Goal: Task Accomplishment & Management: Use online tool/utility

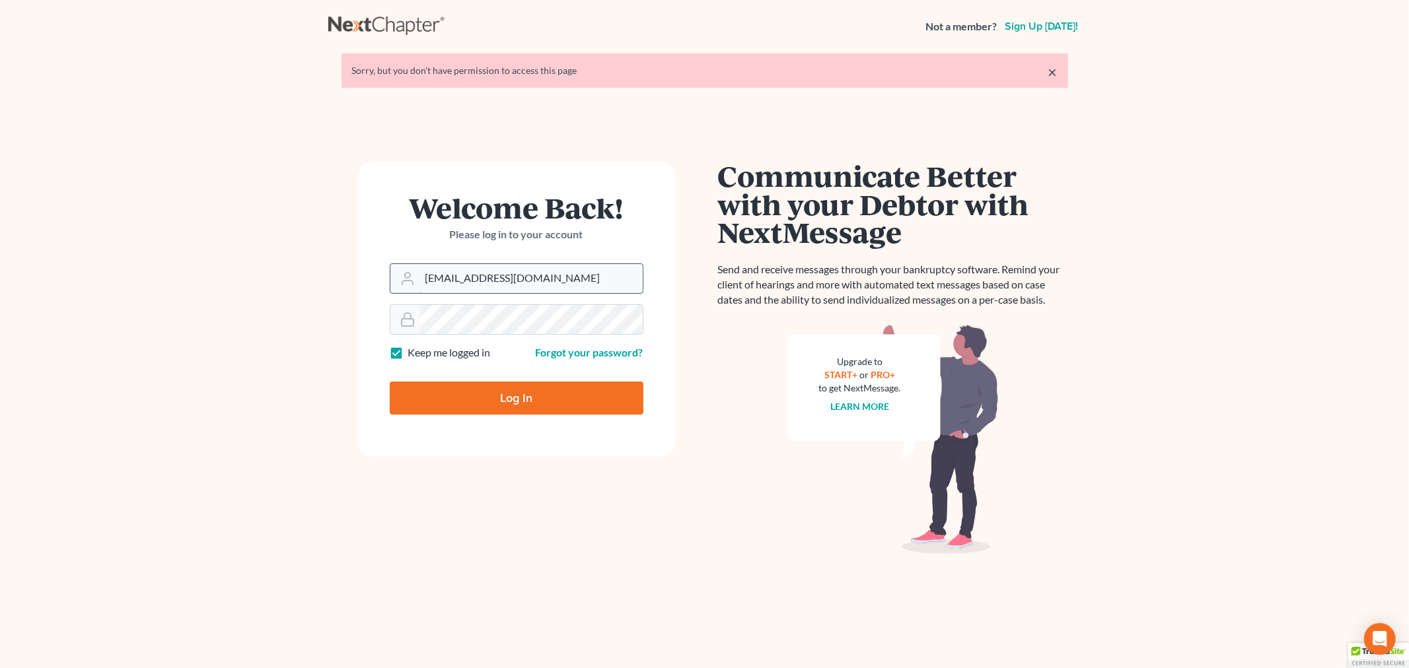
click at [561, 281] on input "allisont@newtomorrowlaw.com" at bounding box center [531, 278] width 223 height 29
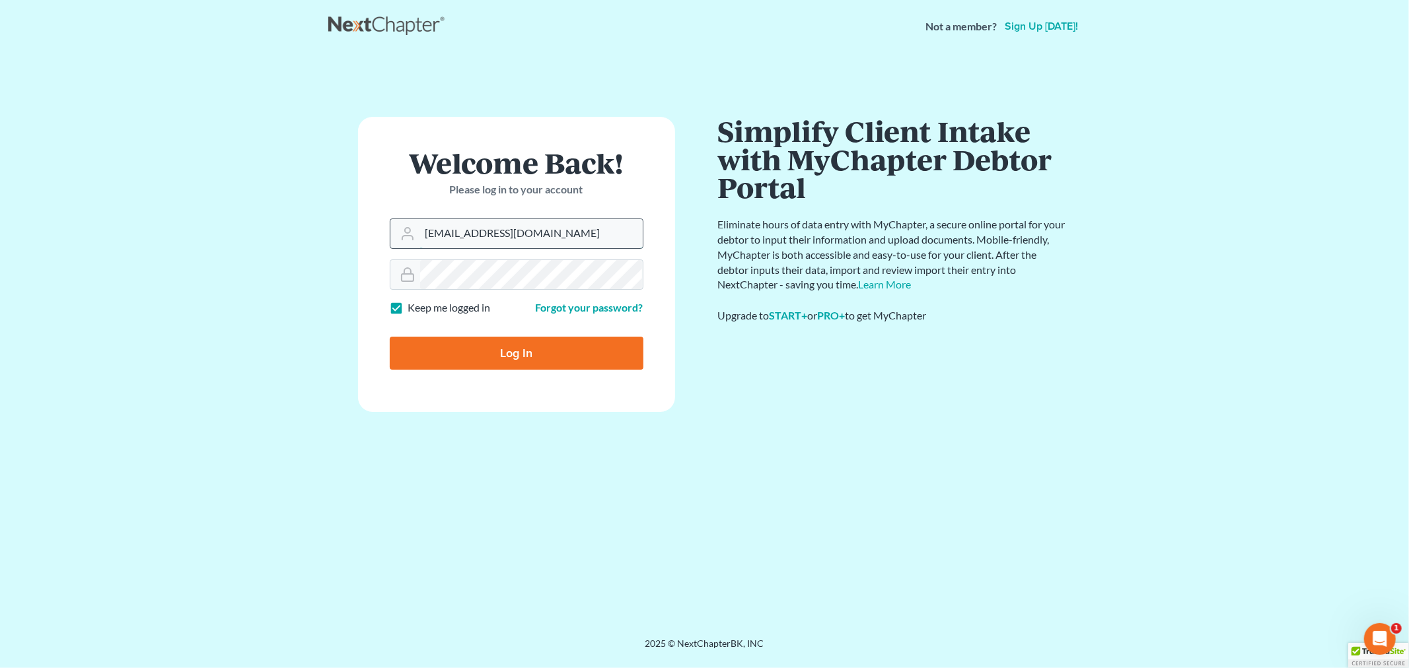
type input "ashlie@newtomorrowlaw.com"
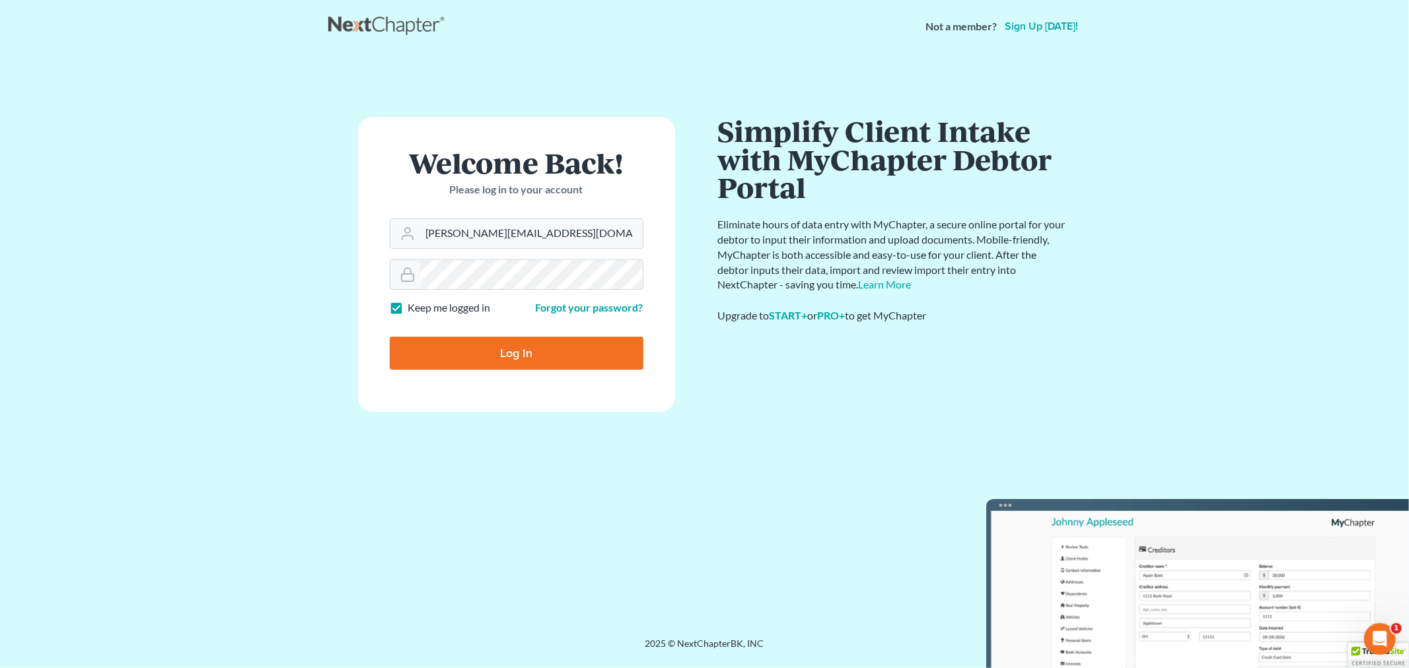
click at [520, 358] on input "Log In" at bounding box center [517, 353] width 254 height 33
type input "Thinking..."
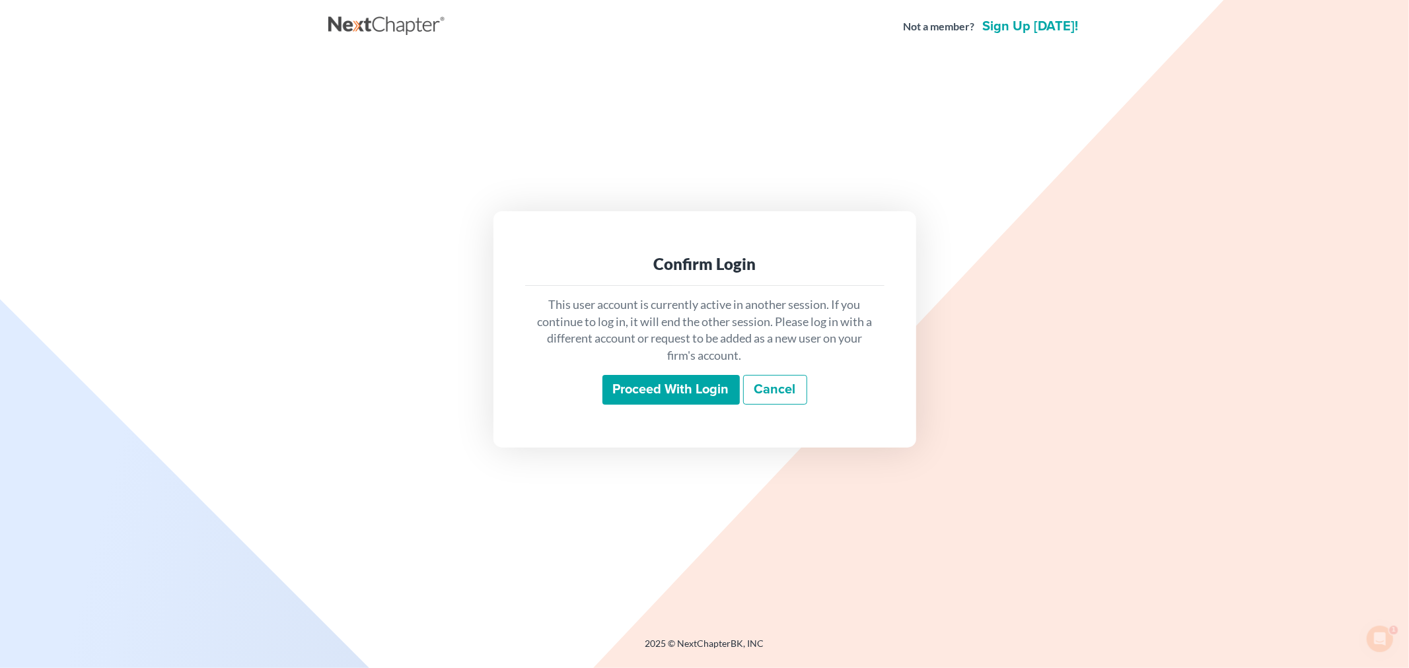
click at [659, 391] on input "Proceed with login" at bounding box center [670, 390] width 137 height 30
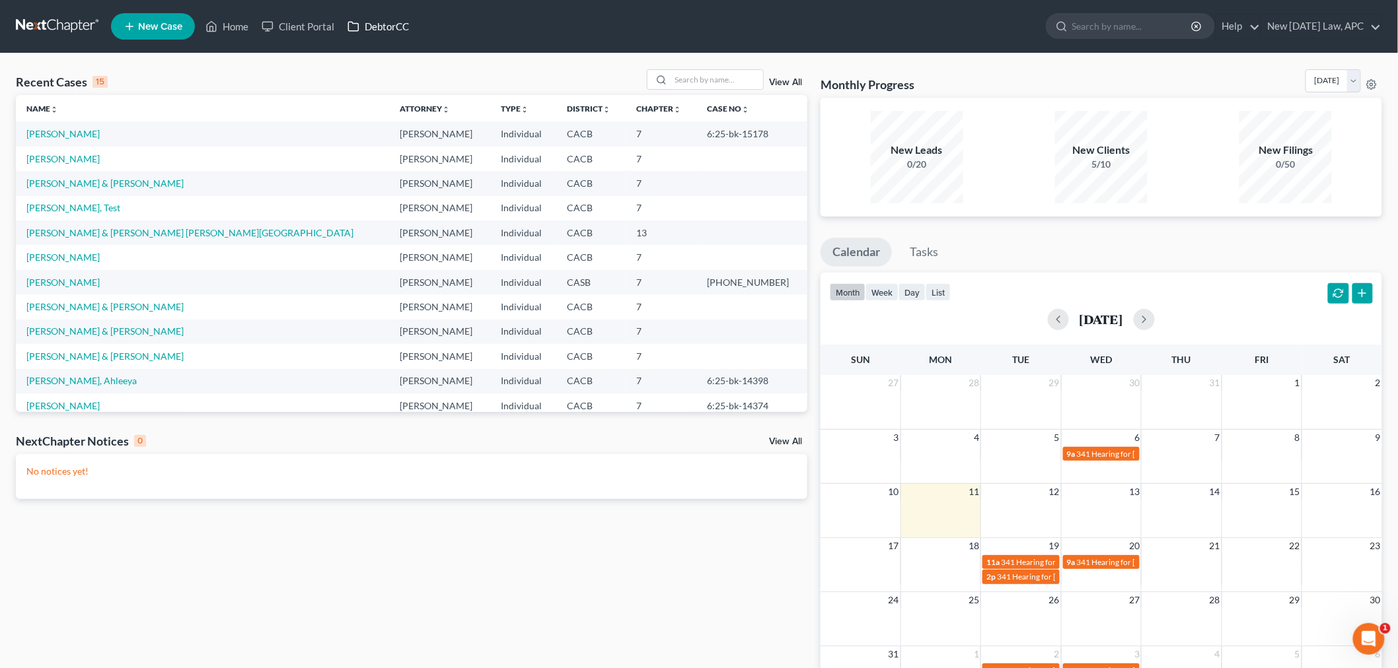
click at [387, 24] on link "DebtorCC" at bounding box center [378, 27] width 75 height 24
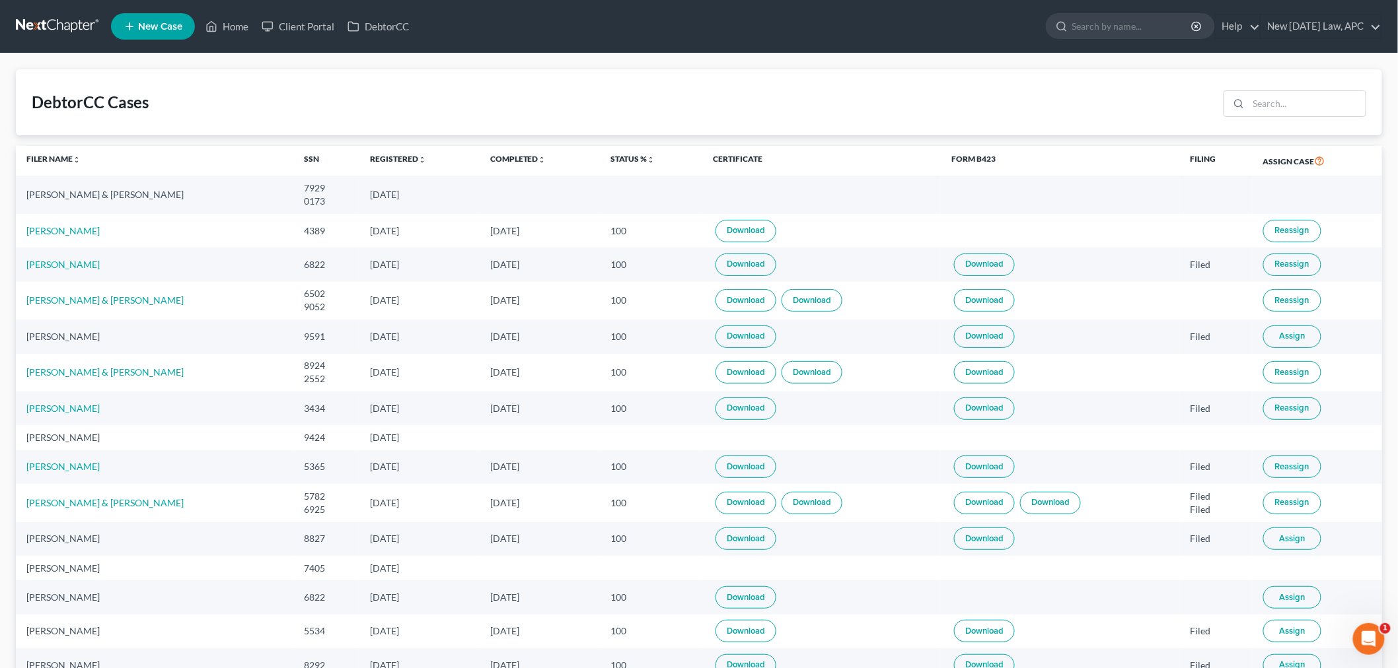
click at [1293, 338] on span "Assign" at bounding box center [1292, 336] width 26 height 11
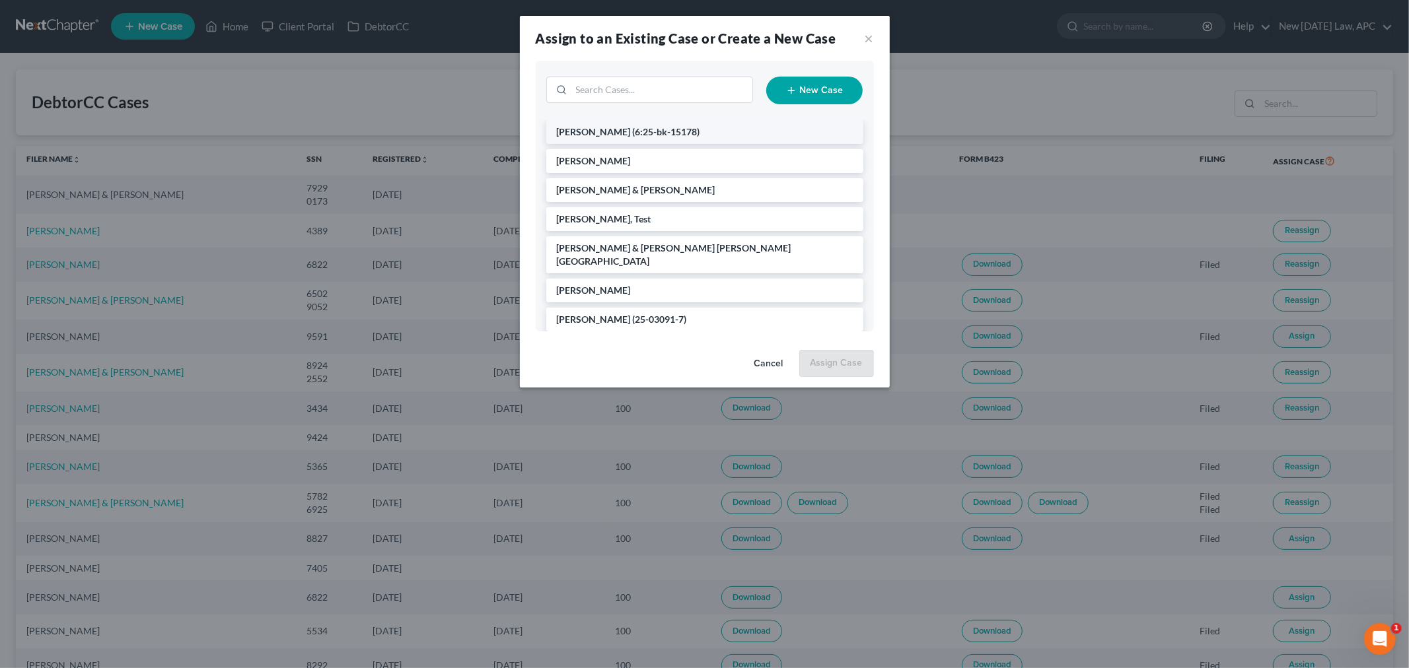
click at [660, 135] on span "(6:25-bk-15178)" at bounding box center [666, 131] width 67 height 11
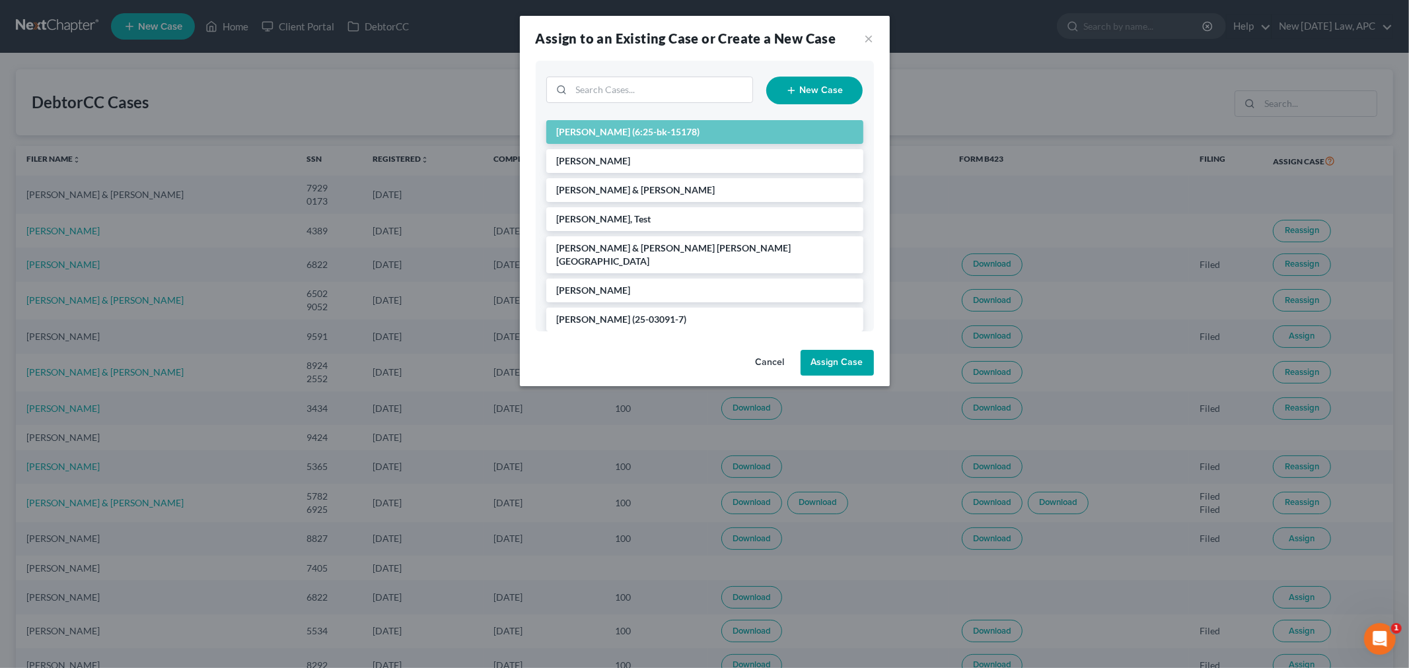
click at [820, 362] on button "Assign Case" at bounding box center [837, 363] width 73 height 26
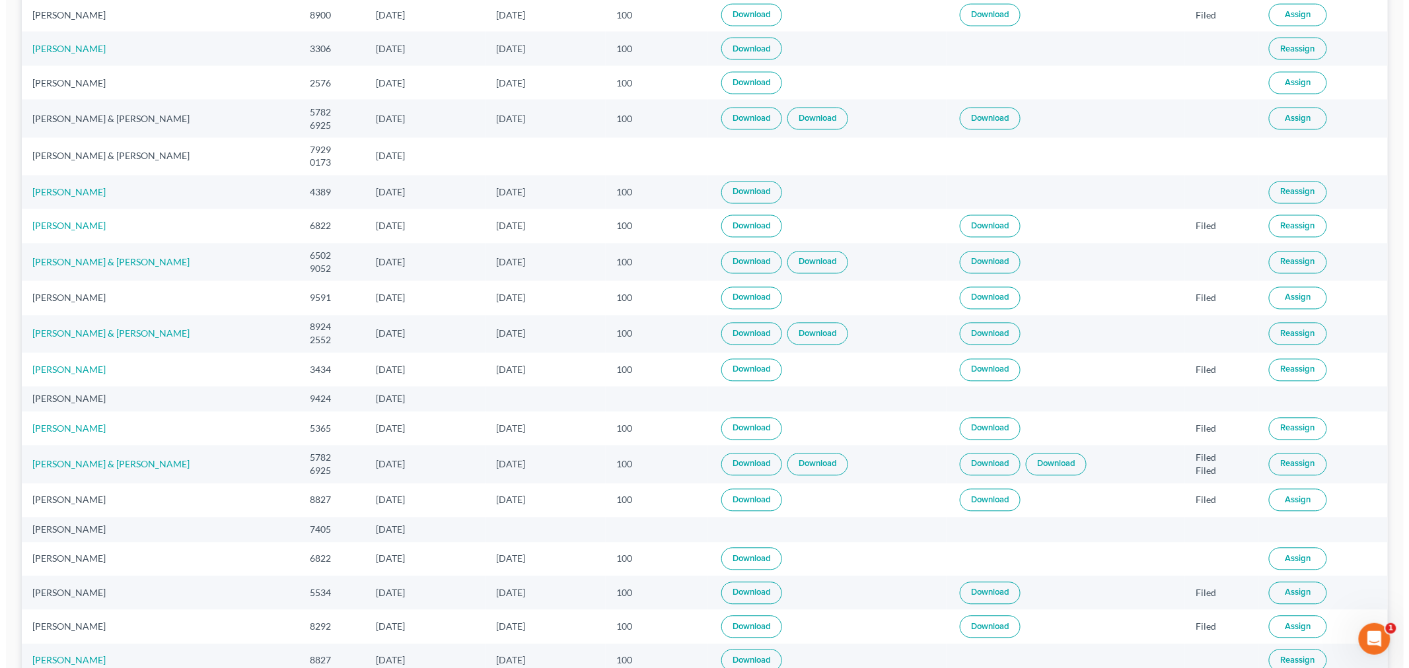
scroll to position [1027, 0]
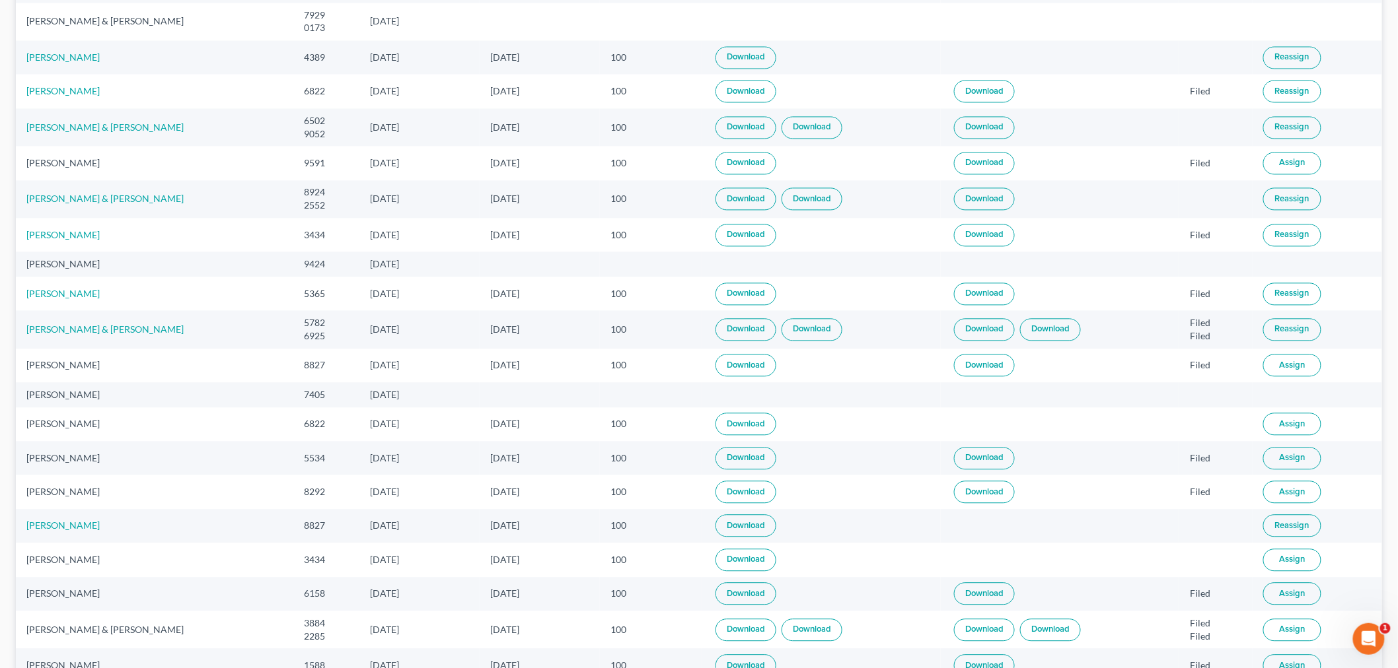
click at [1285, 371] on span "Assign" at bounding box center [1292, 366] width 26 height 11
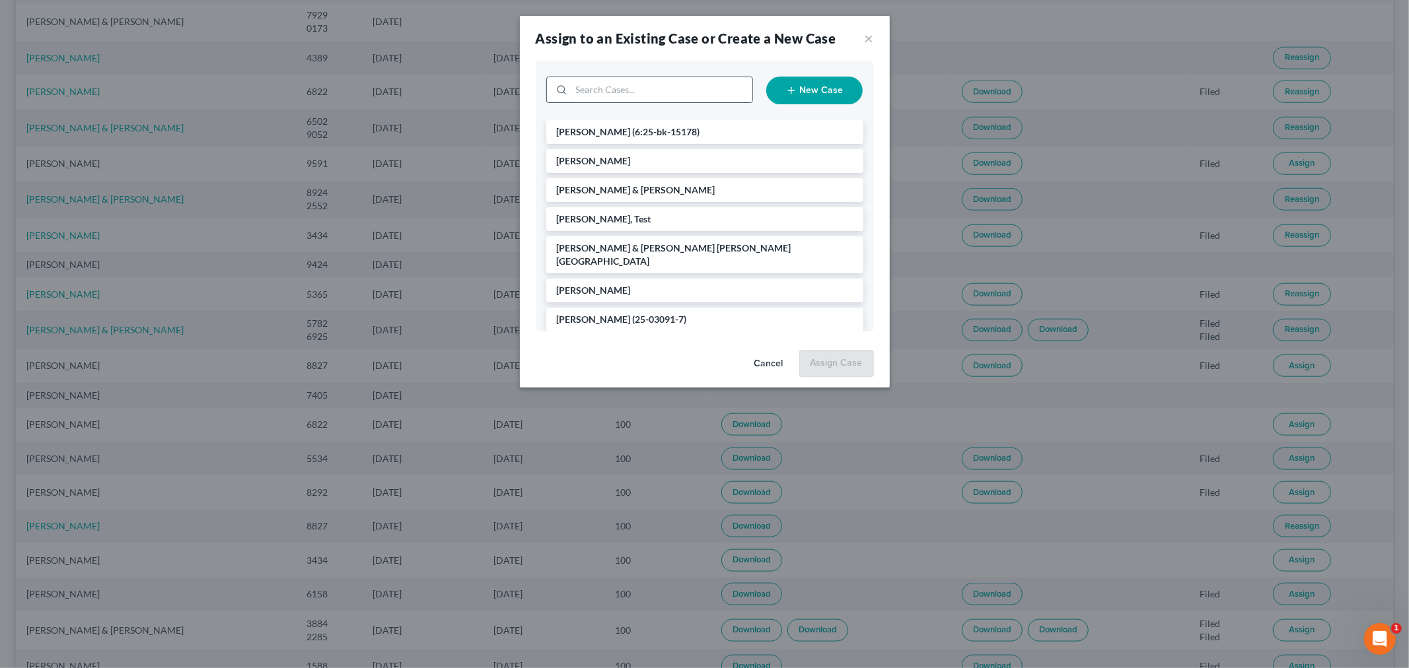
click at [633, 93] on input "search" at bounding box center [661, 89] width 181 height 25
type input "[PERSON_NAME]"
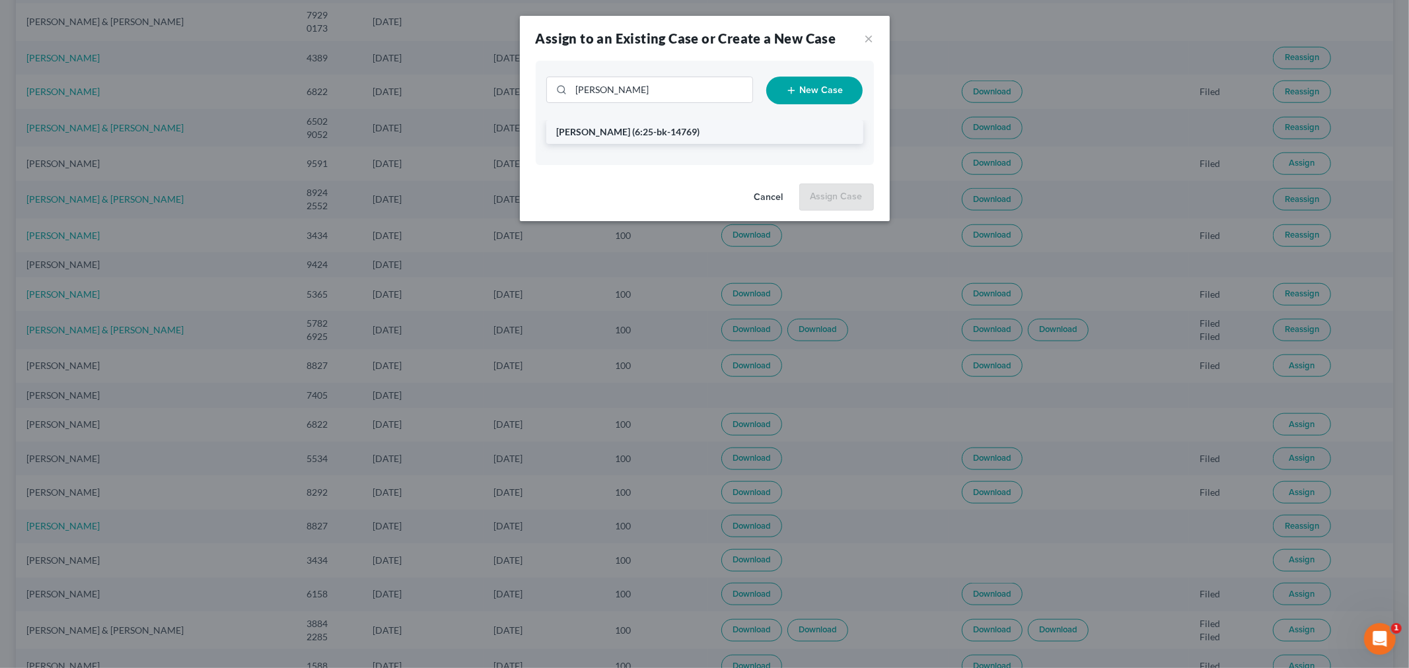
click at [687, 129] on span "(6:25-bk-14769)" at bounding box center [666, 131] width 67 height 11
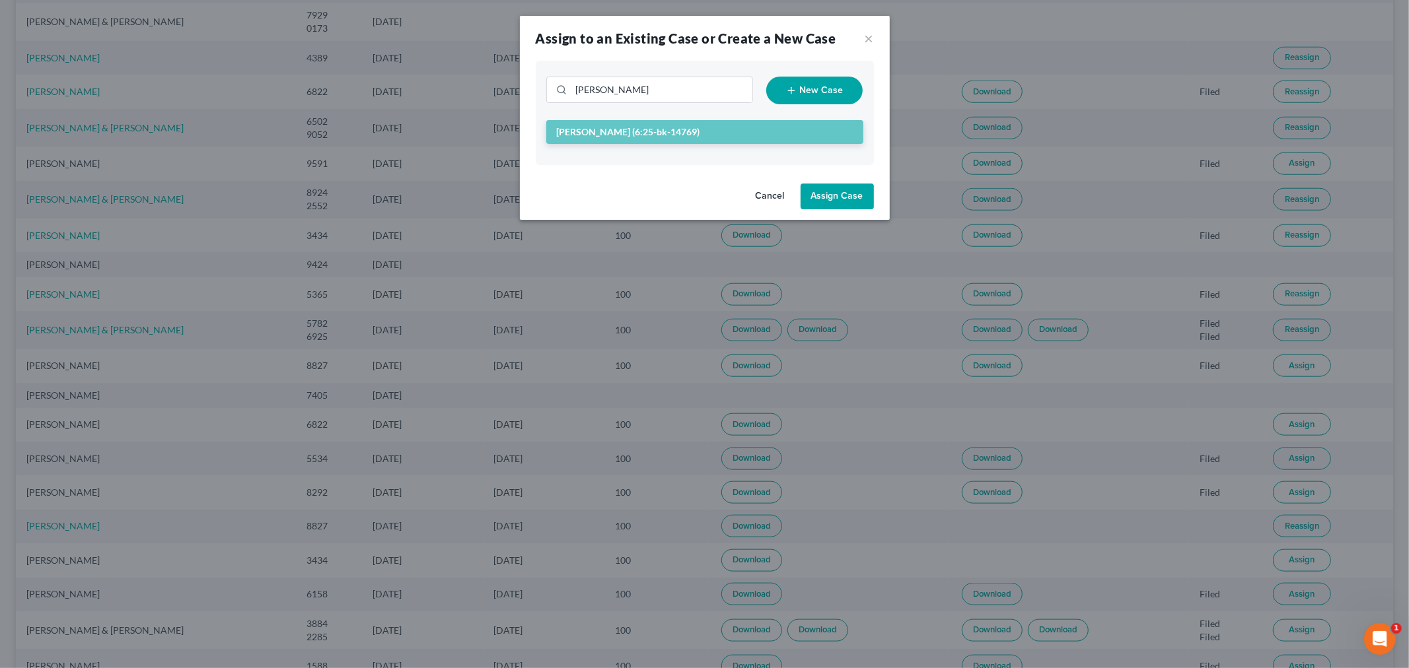
click at [820, 198] on button "Assign Case" at bounding box center [837, 197] width 73 height 26
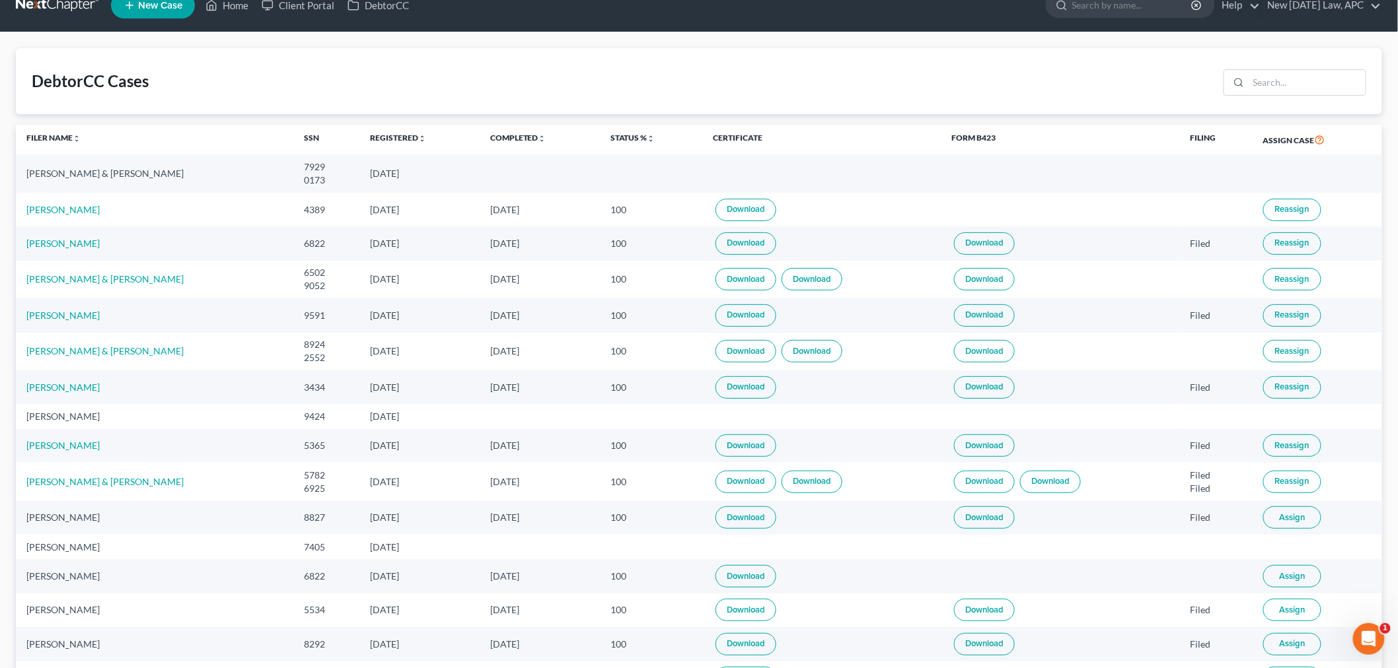
scroll to position [0, 0]
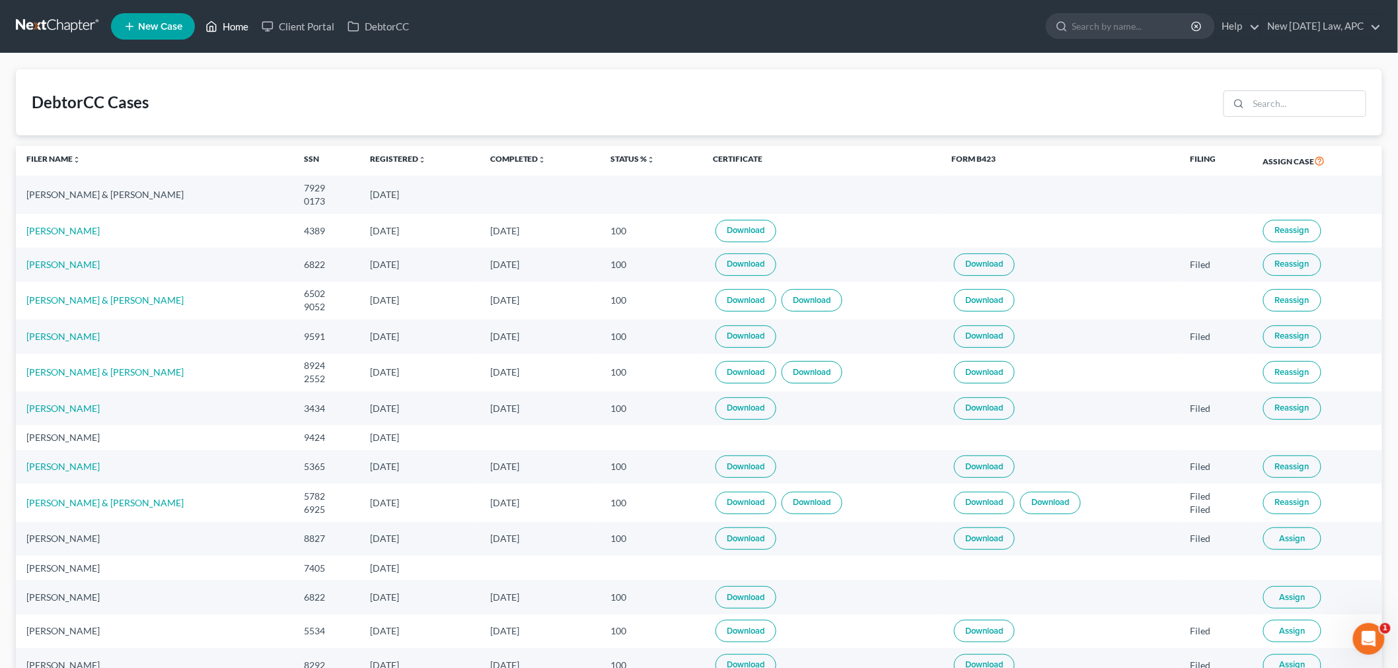
click at [227, 29] on link "Home" at bounding box center [227, 27] width 56 height 24
